Goal: Navigation & Orientation: Find specific page/section

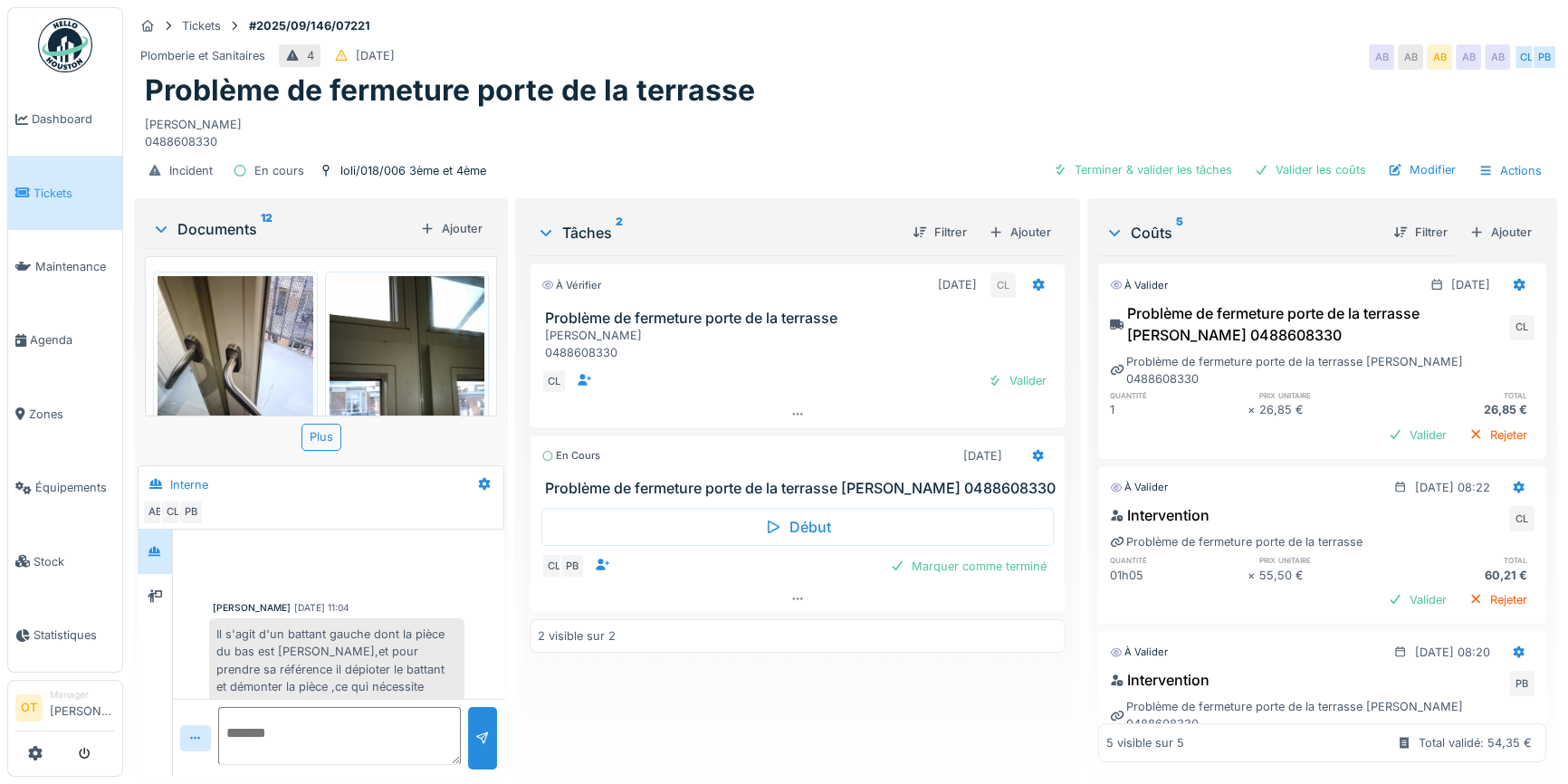
scroll to position [259, 0]
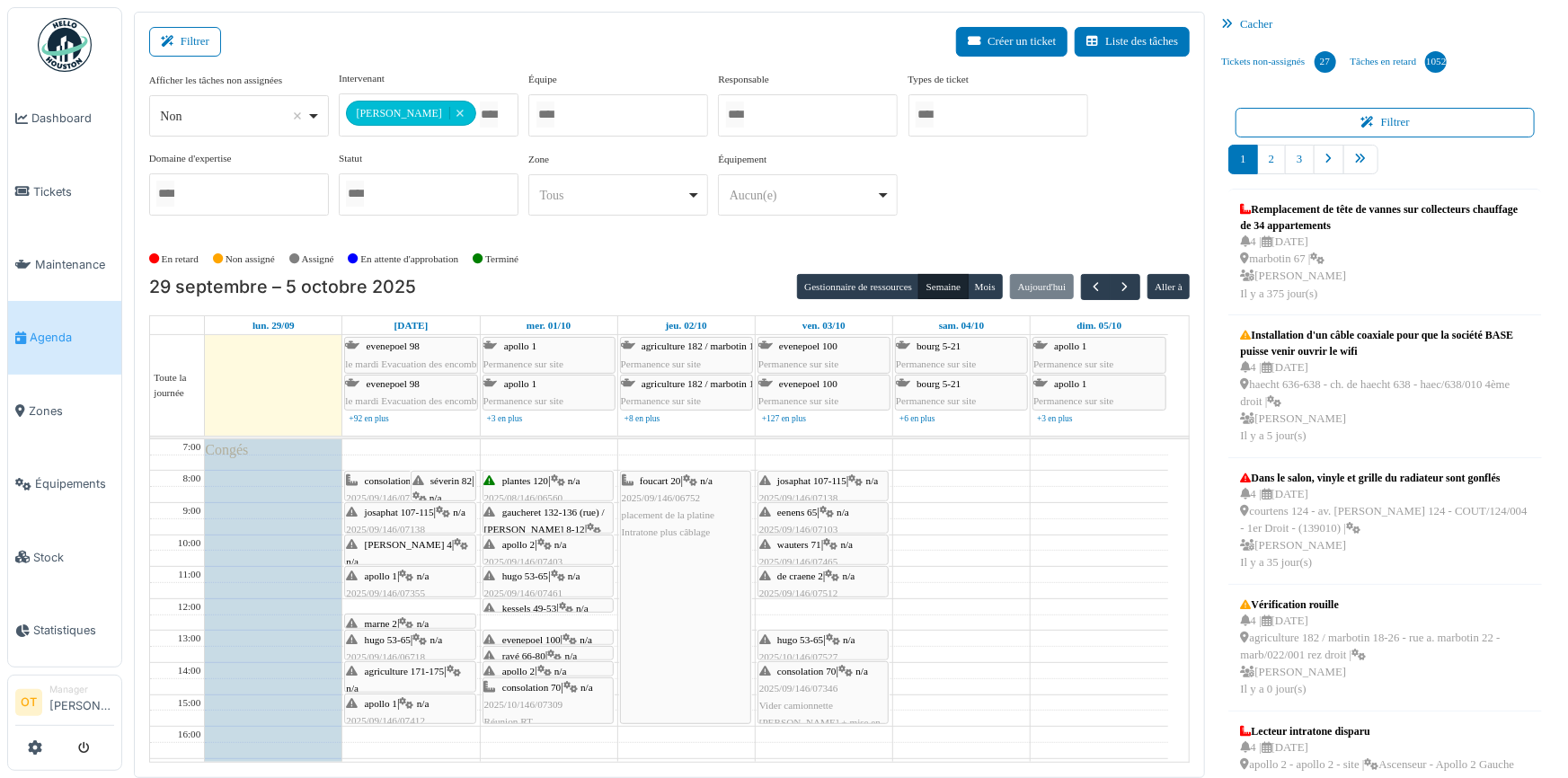
scroll to position [8, 0]
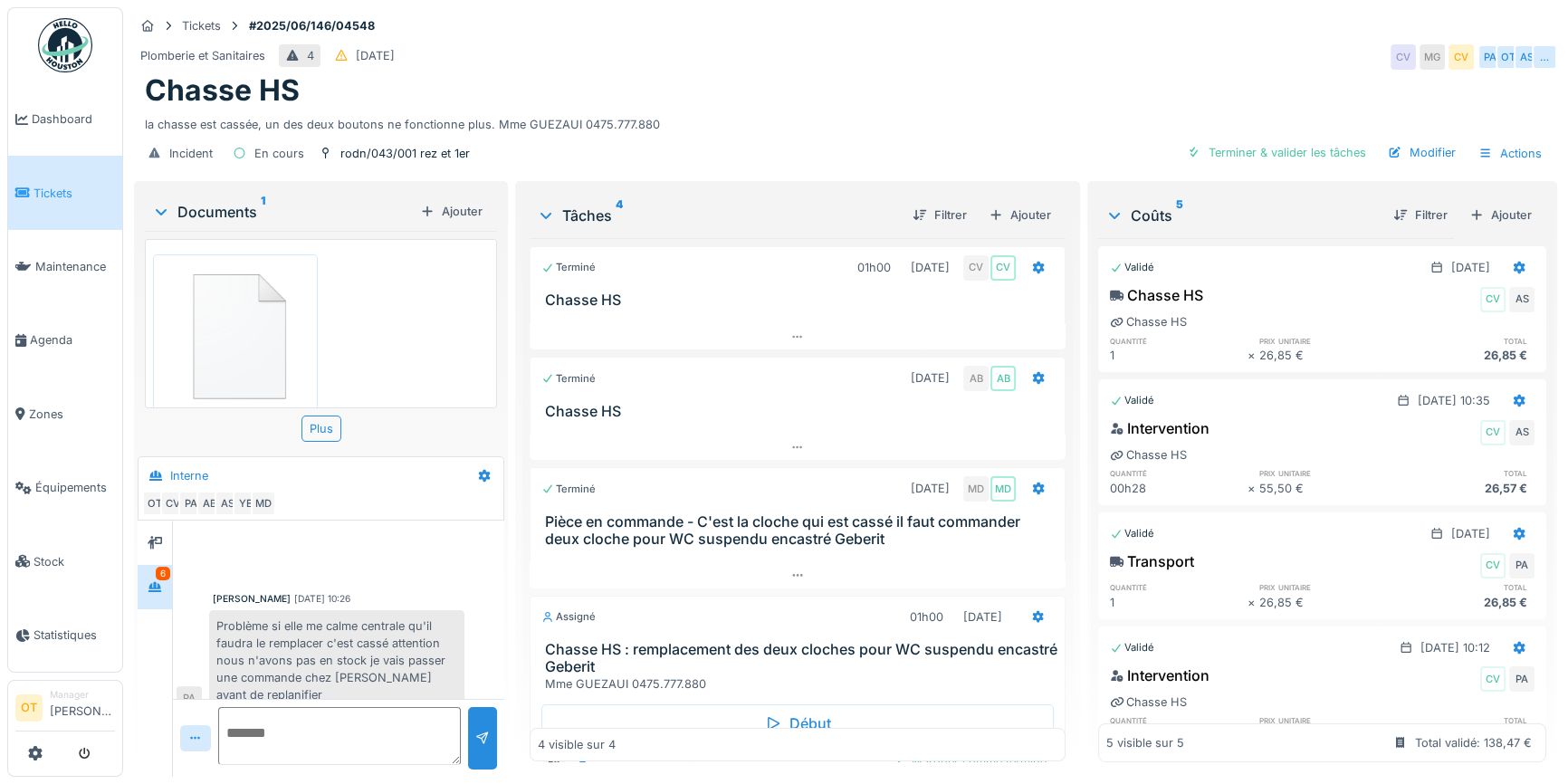
scroll to position [64, 0]
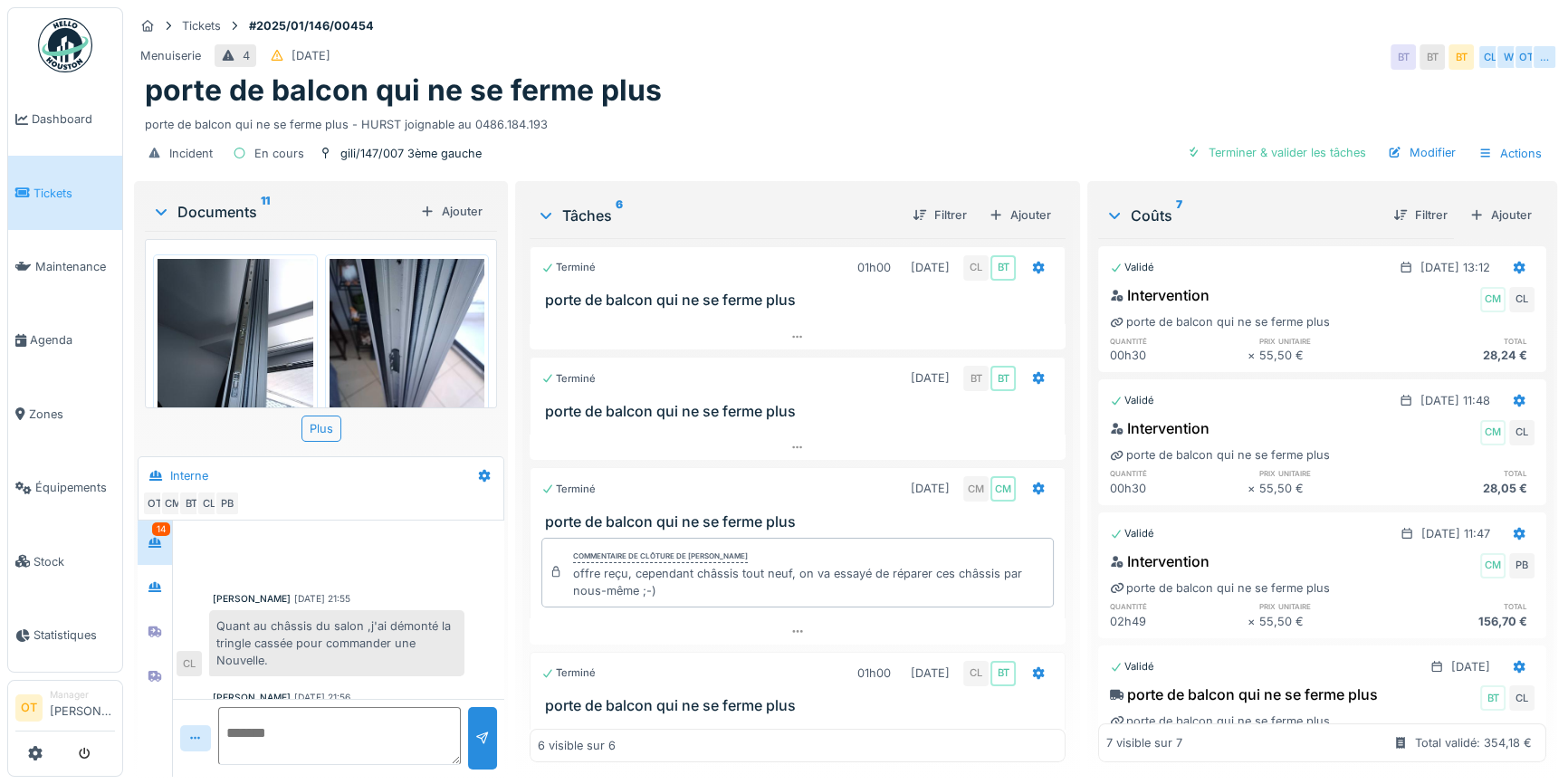
scroll to position [715, 0]
